Goal: Task Accomplishment & Management: Manage account settings

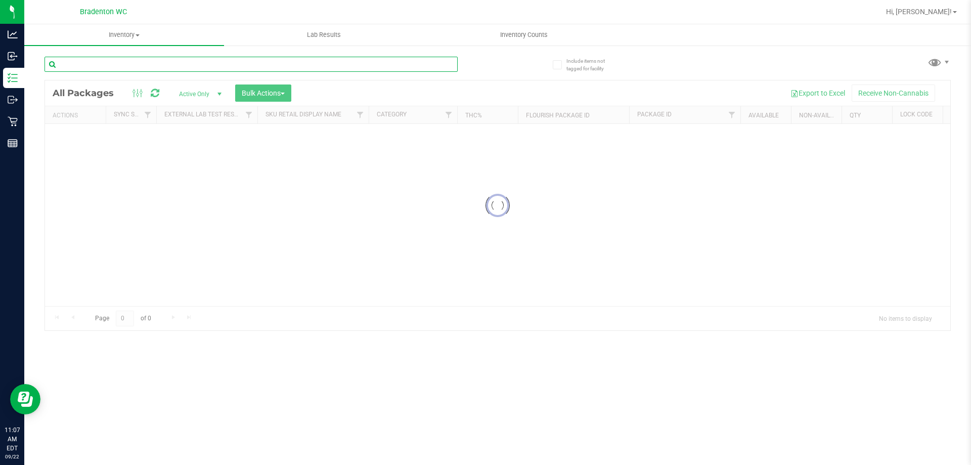
click at [340, 63] on input "text" at bounding box center [251, 64] width 413 height 15
click at [310, 66] on input "text" at bounding box center [251, 64] width 413 height 15
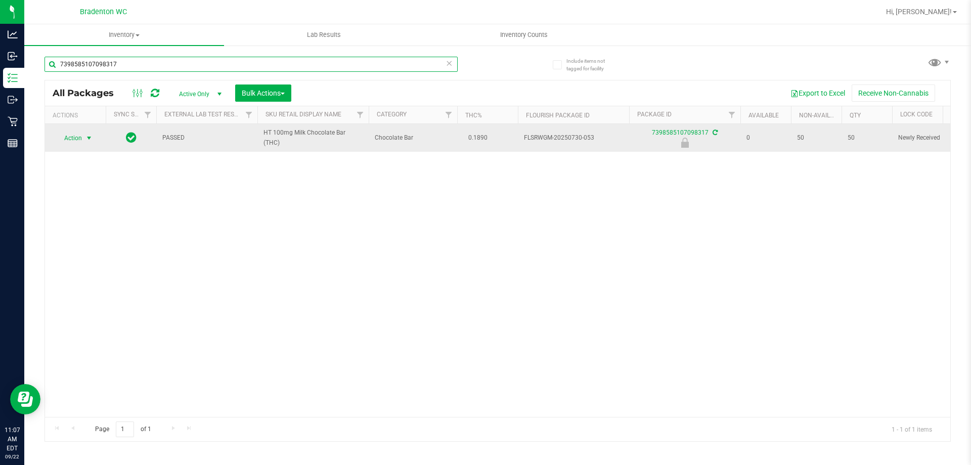
type input "7398585107098317"
click at [88, 138] on span "select" at bounding box center [89, 138] width 8 height 8
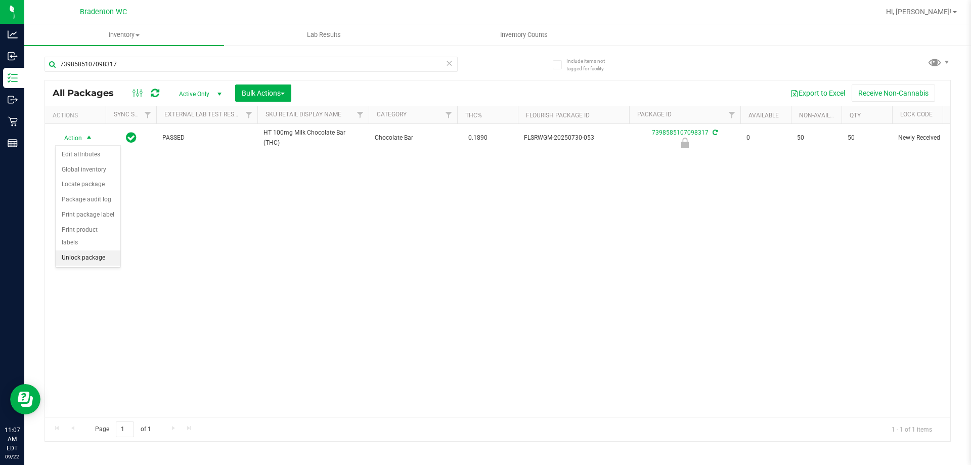
click at [107, 250] on li "Unlock package" at bounding box center [88, 257] width 65 height 15
click at [449, 61] on icon at bounding box center [449, 63] width 7 height 12
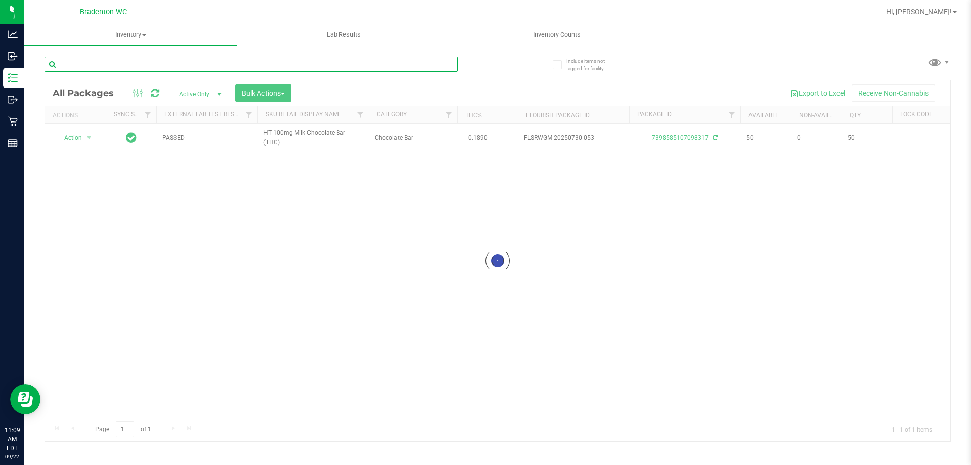
click at [436, 63] on input "text" at bounding box center [251, 64] width 413 height 15
type input "7963887892945790"
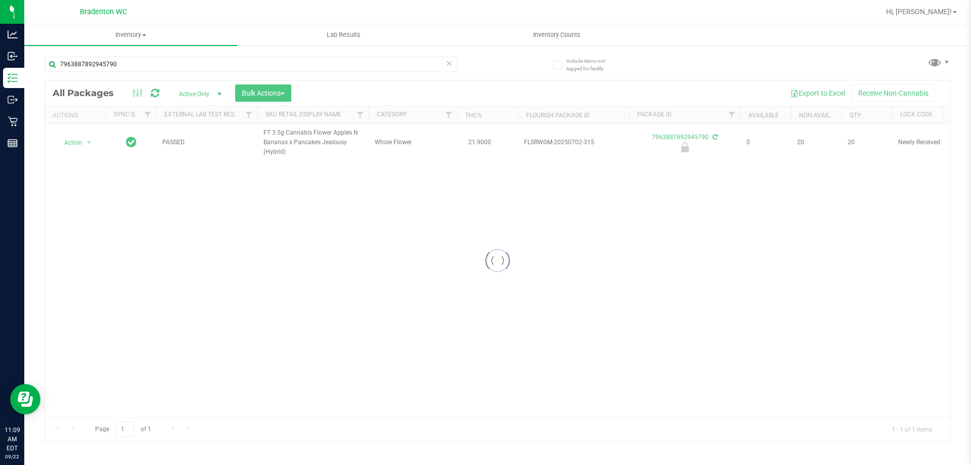
click at [75, 143] on div at bounding box center [497, 260] width 905 height 361
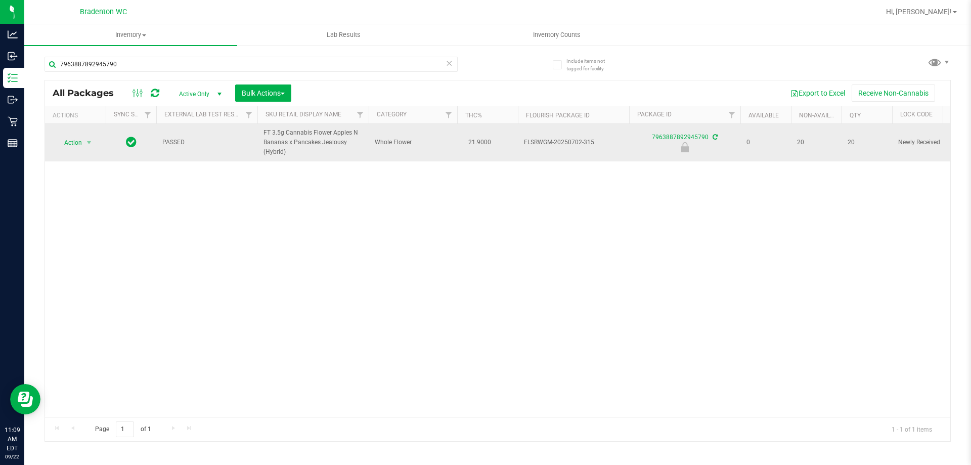
click at [70, 140] on span "Action" at bounding box center [68, 143] width 27 height 14
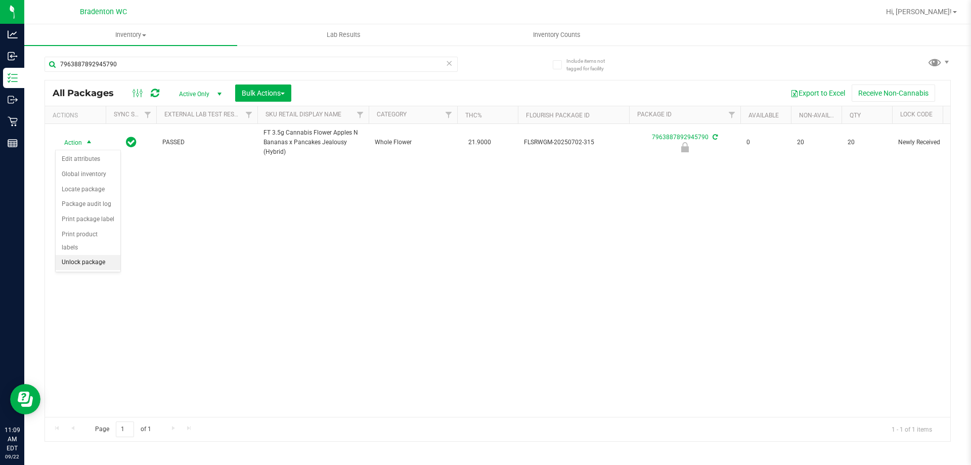
click at [88, 255] on li "Unlock package" at bounding box center [88, 262] width 65 height 15
click at [446, 66] on icon at bounding box center [449, 63] width 7 height 12
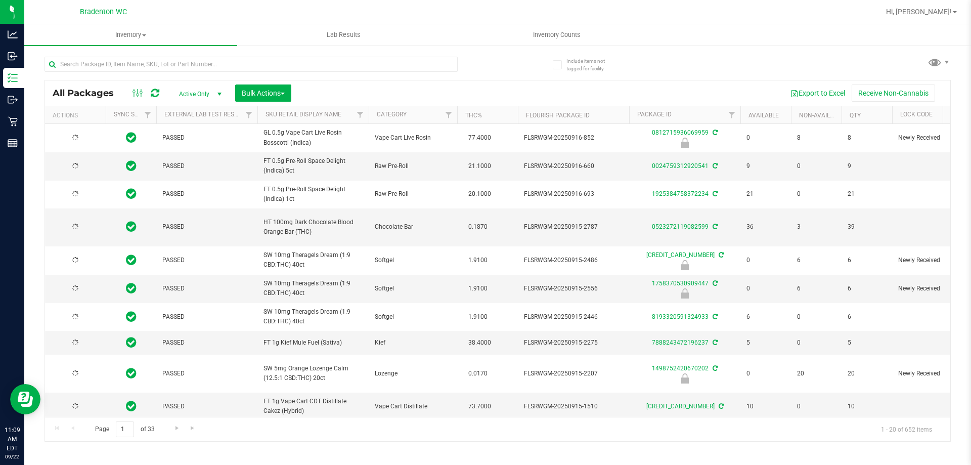
type input "[DATE]"
click at [157, 65] on input "text" at bounding box center [251, 64] width 413 height 15
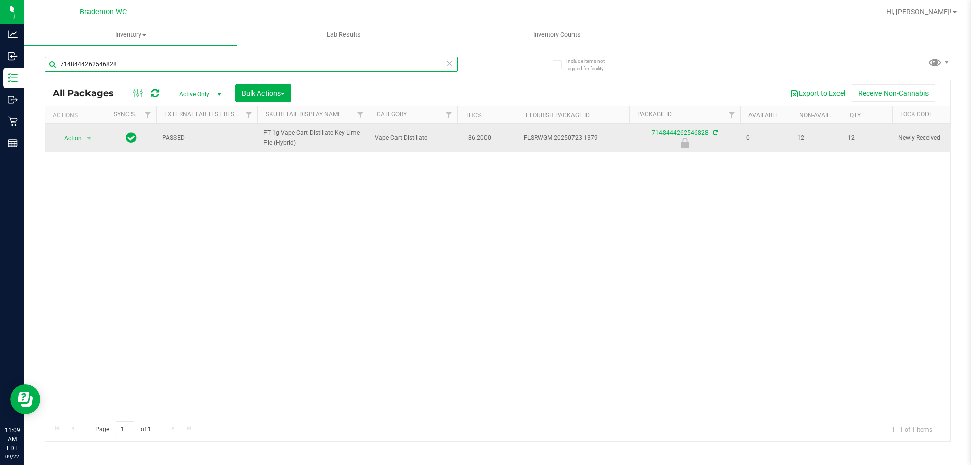
type input "7148444262546828"
click at [75, 141] on span "Action" at bounding box center [68, 138] width 27 height 14
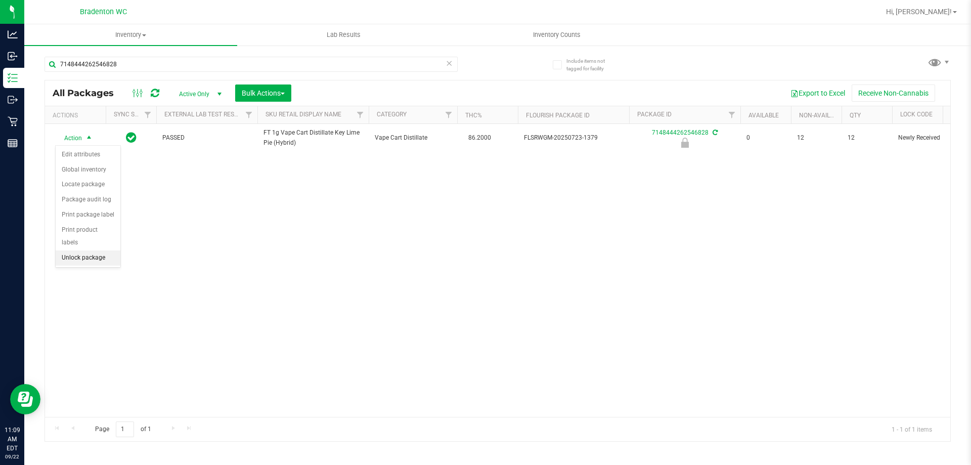
click at [81, 250] on li "Unlock package" at bounding box center [88, 257] width 65 height 15
click at [451, 66] on icon at bounding box center [449, 63] width 7 height 12
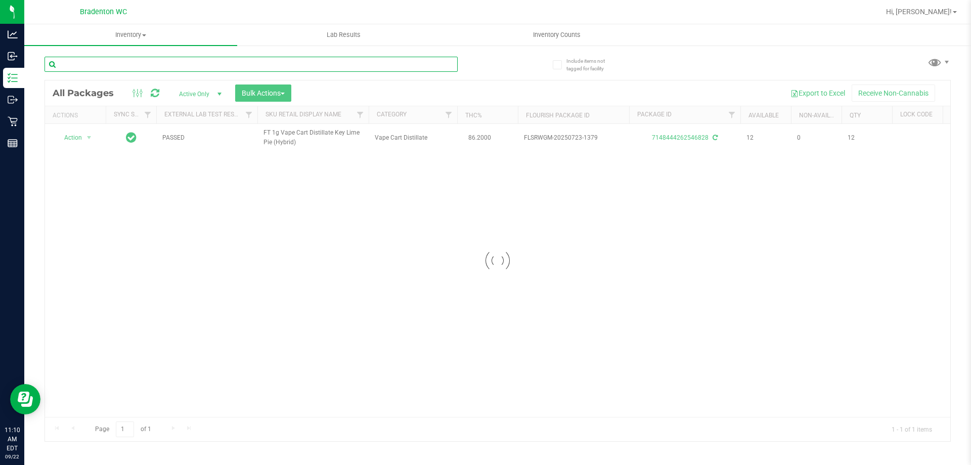
click at [444, 66] on input "text" at bounding box center [251, 64] width 413 height 15
type input "1"
type input "t19"
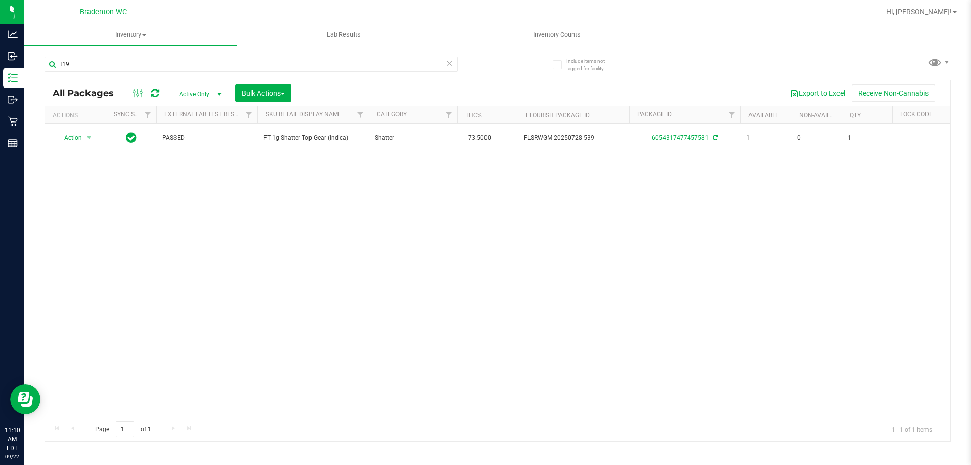
click at [450, 62] on icon at bounding box center [449, 63] width 7 height 12
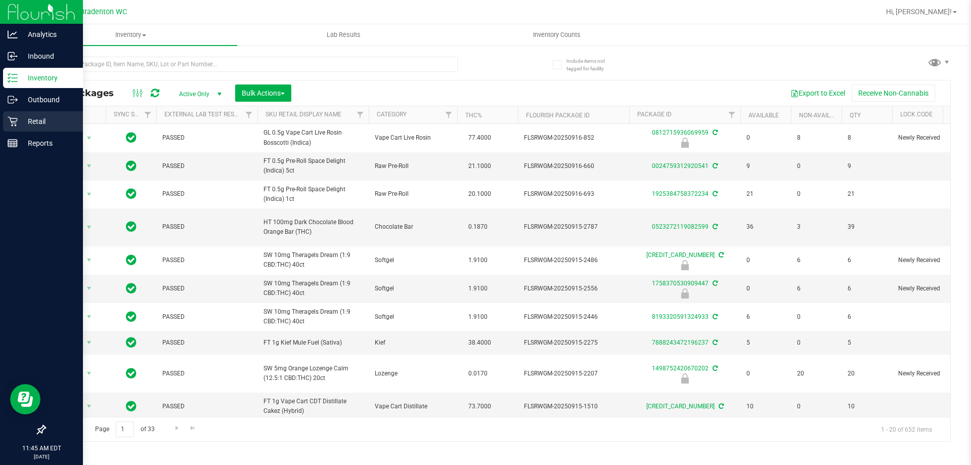
click at [26, 116] on p "Retail" at bounding box center [48, 121] width 61 height 12
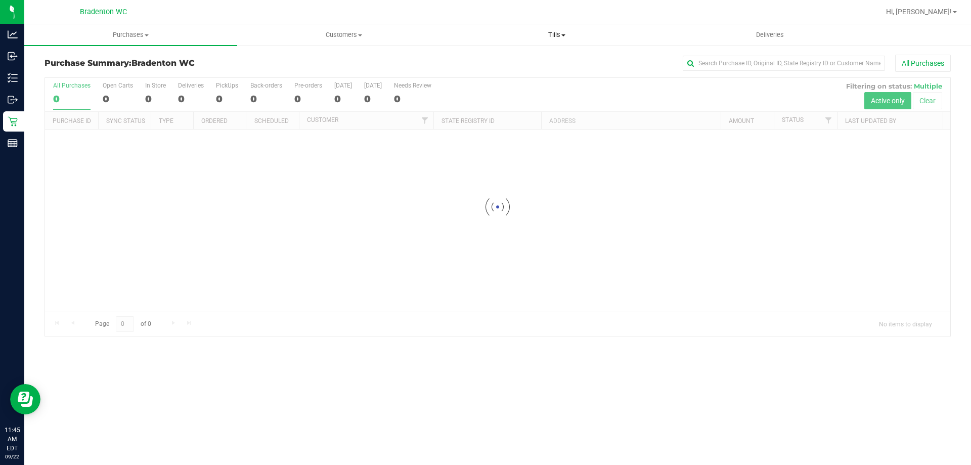
click at [544, 32] on span "Tills" at bounding box center [557, 34] width 212 height 9
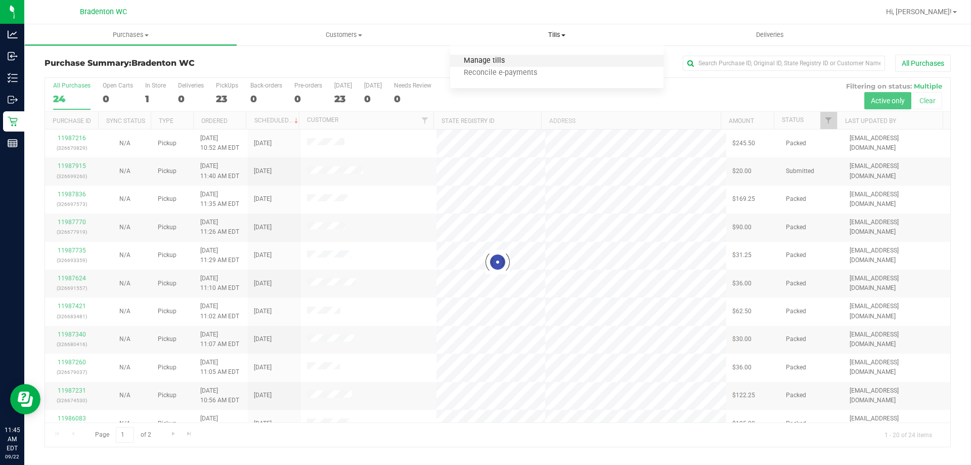
click at [502, 57] on span "Manage tills" at bounding box center [484, 61] width 68 height 9
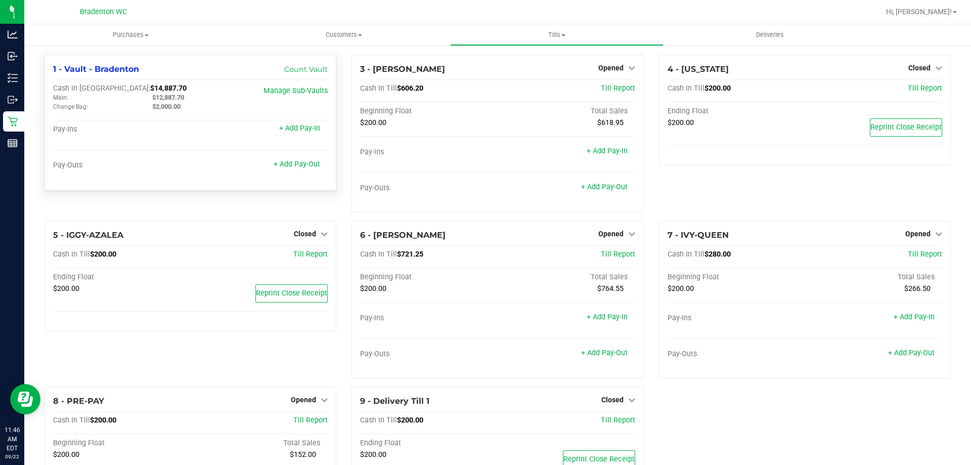
click at [102, 64] on div "1 - Vault - Bradenton Count Vault" at bounding box center [190, 69] width 275 height 12
click at [303, 91] on link "Manage Sub-Vaults" at bounding box center [296, 90] width 64 height 9
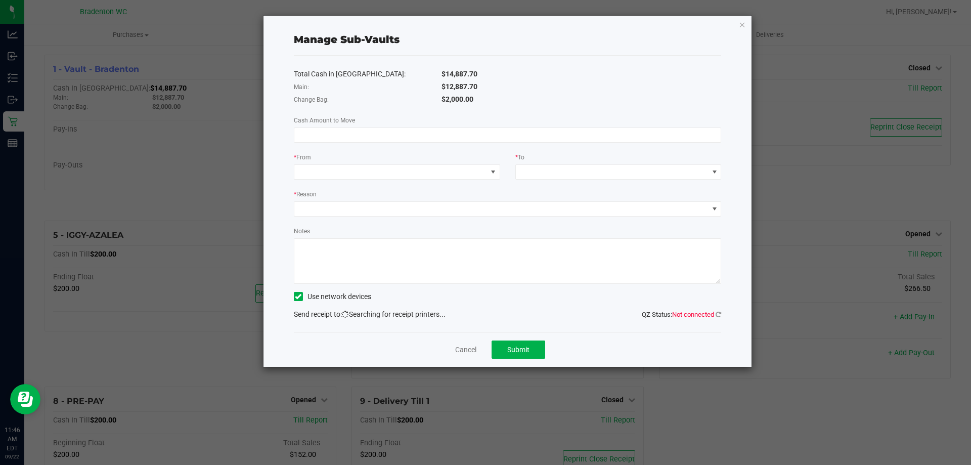
click at [155, 279] on ngb-modal-window "Manage Sub-Vaults Total Cash in Vault: $14,887.70 Main: $12,887.70 Change Bag: …" at bounding box center [489, 232] width 979 height 465
click at [744, 25] on icon "button" at bounding box center [742, 24] width 7 height 12
